Goal: Download file/media

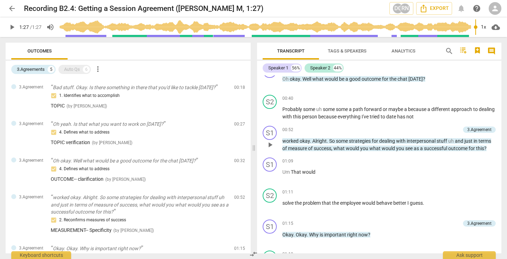
scroll to position [251, 0]
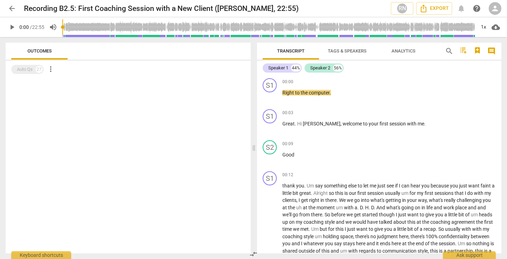
click at [12, 29] on span "play_arrow" at bounding box center [12, 27] width 8 height 8
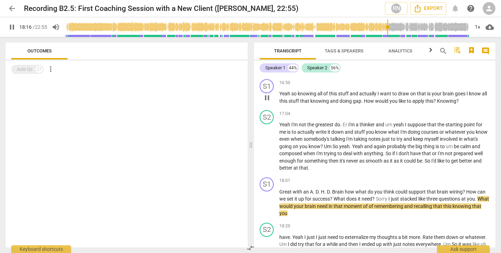
scroll to position [1976, 0]
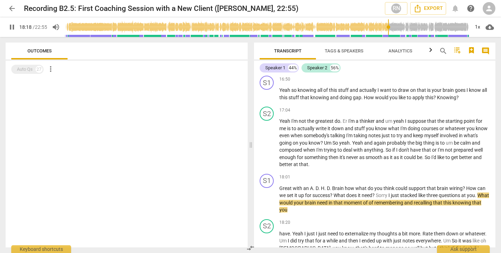
click at [15, 30] on span "pause" at bounding box center [12, 27] width 8 height 8
click at [15, 30] on span "play_arrow" at bounding box center [12, 27] width 8 height 8
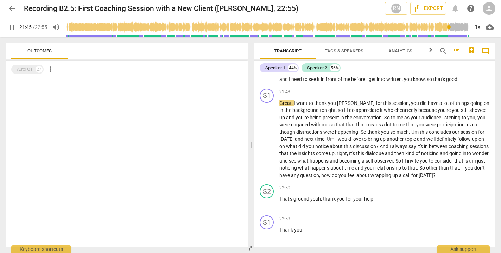
scroll to position [2594, 0]
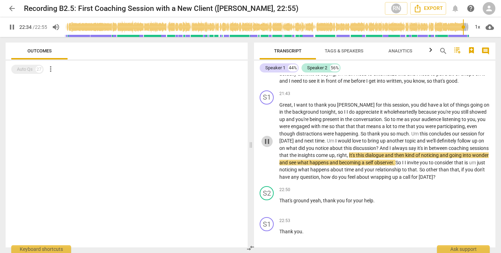
click at [269, 137] on span "pause" at bounding box center [267, 141] width 8 height 8
click at [265, 137] on span "play_arrow" at bounding box center [267, 141] width 8 height 8
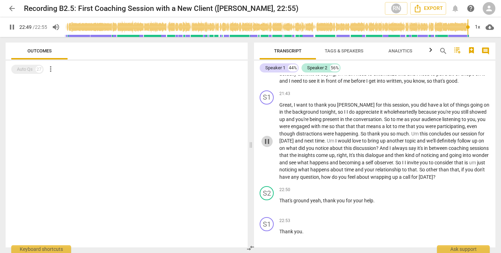
click at [265, 137] on span "pause" at bounding box center [267, 141] width 8 height 8
click at [265, 137] on span "play_arrow" at bounding box center [267, 141] width 8 height 8
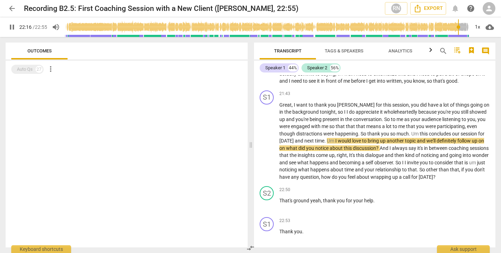
drag, startPoint x: 451, startPoint y: 27, endPoint x: 457, endPoint y: 27, distance: 6.7
click at [457, 27] on input "range" at bounding box center [267, 27] width 404 height 23
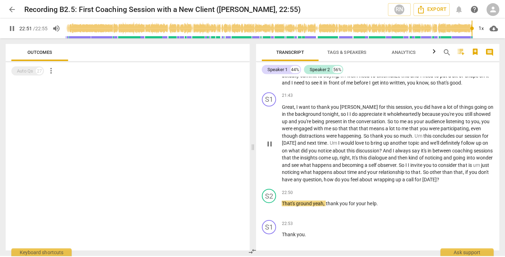
scroll to position [2611, 0]
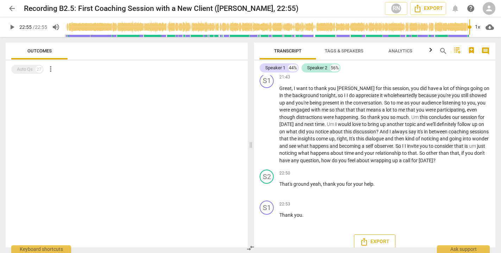
click at [371, 237] on span "Export" at bounding box center [375, 241] width 30 height 8
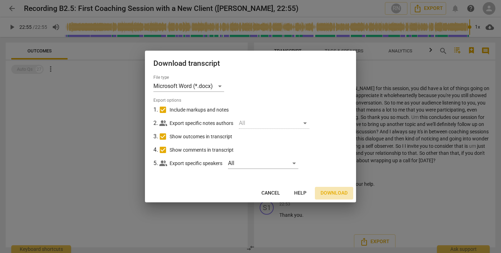
click at [344, 190] on span "Download" at bounding box center [333, 193] width 27 height 7
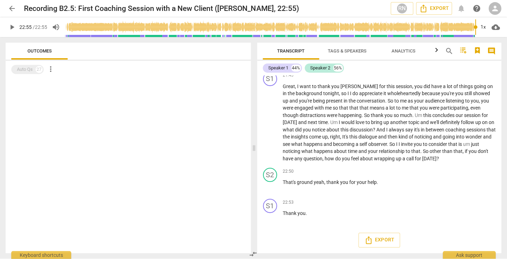
scroll to position [2598, 0]
type input "1375"
